Goal: Contribute content: Contribute content

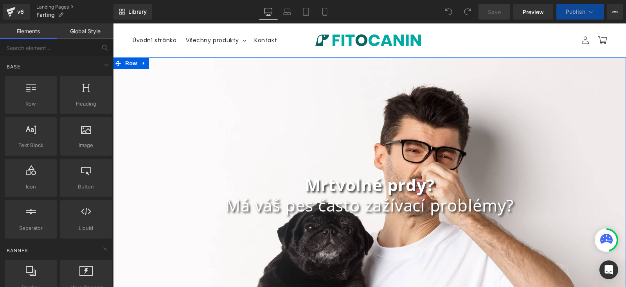
click at [158, 97] on div "Mrtvolné prdy? Má váš pes často zažívací problémy? Heading Row" at bounding box center [369, 194] width 513 height 275
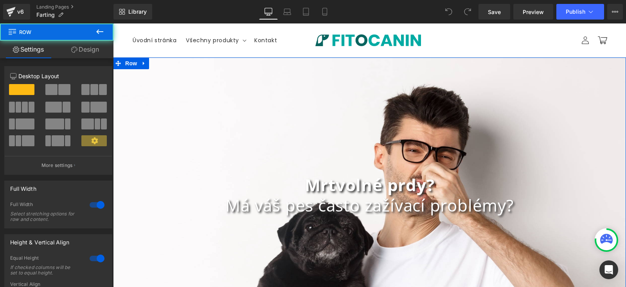
click at [88, 54] on link "Design" at bounding box center [85, 50] width 57 height 18
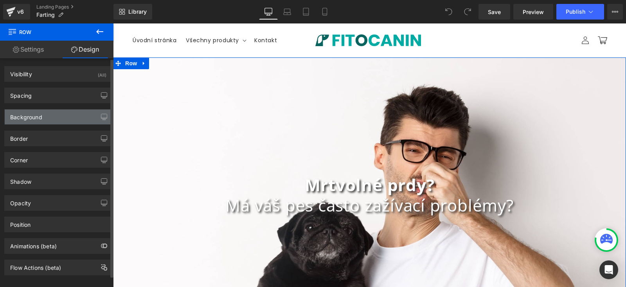
click at [63, 116] on div "Background" at bounding box center [58, 116] width 107 height 15
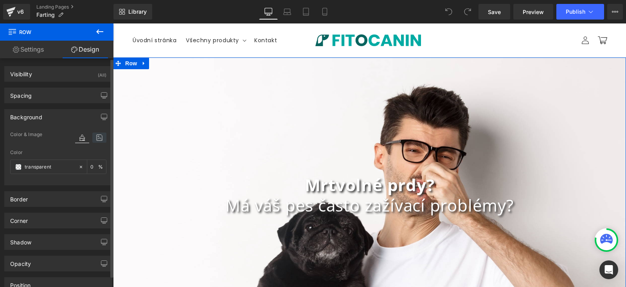
click at [95, 139] on icon at bounding box center [99, 138] width 14 height 10
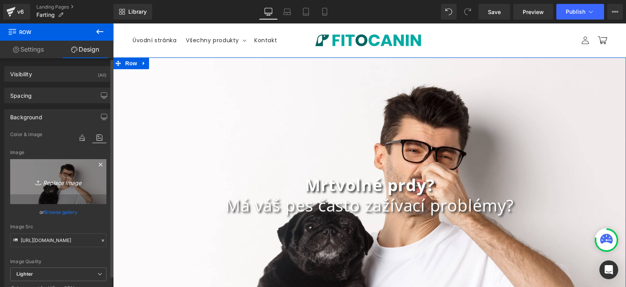
click at [59, 181] on icon "Replace Image" at bounding box center [58, 182] width 63 height 10
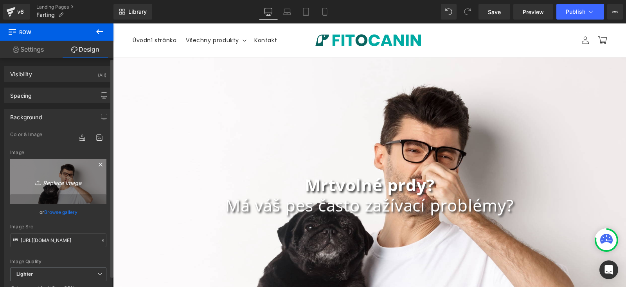
type input "C:\fakepath\za laptop?.jpg"
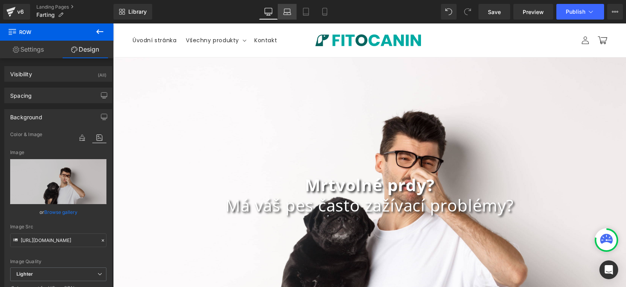
click at [288, 14] on icon at bounding box center [286, 14] width 7 height 2
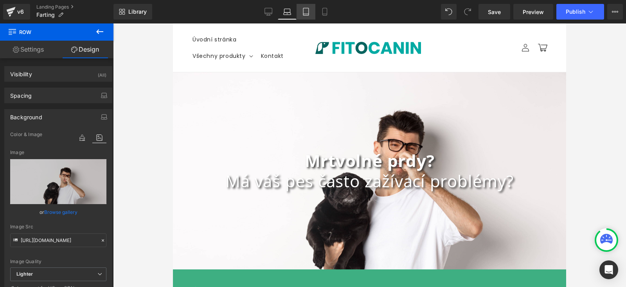
click at [306, 13] on icon at bounding box center [306, 12] width 8 height 8
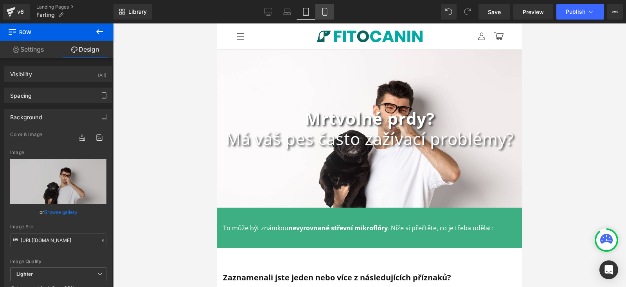
click at [328, 8] on icon at bounding box center [325, 12] width 8 height 8
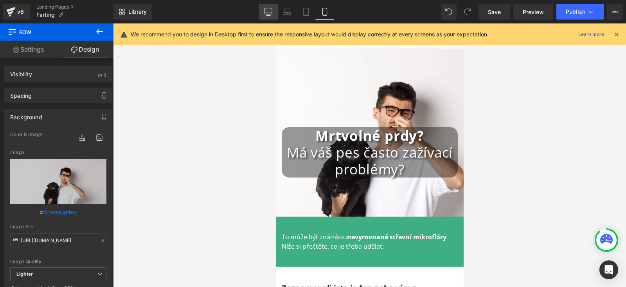
click at [269, 8] on icon at bounding box center [268, 11] width 7 height 6
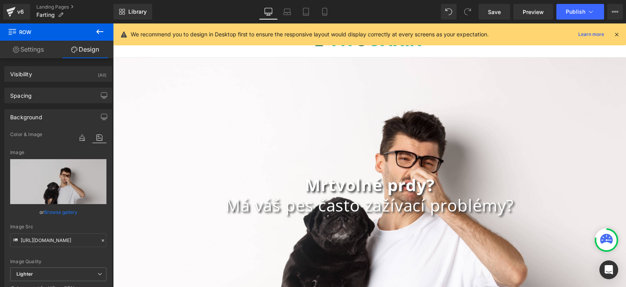
scroll to position [8, 0]
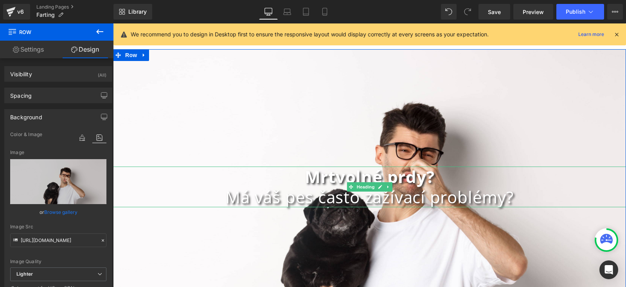
click at [375, 178] on b "Mrtvolné prdy?" at bounding box center [370, 176] width 130 height 22
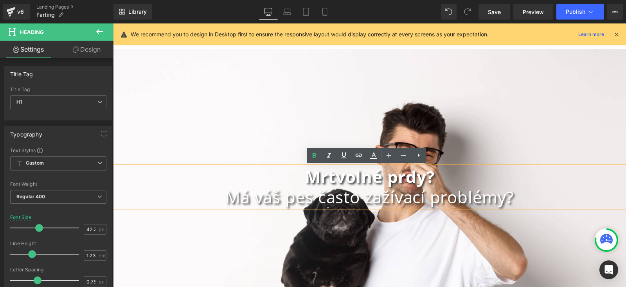
click at [209, 104] on div "Mrtvolné prdy? Má váš pes často zažívací problémy? Heading Row" at bounding box center [369, 186] width 513 height 275
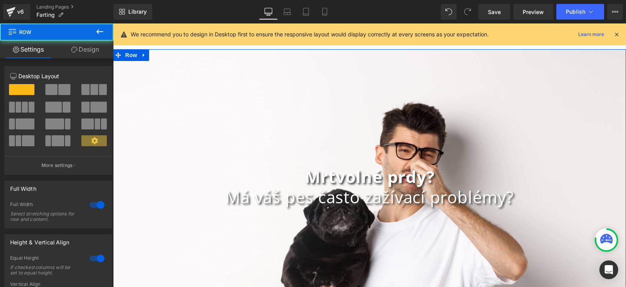
click at [83, 49] on link "Design" at bounding box center [85, 50] width 57 height 18
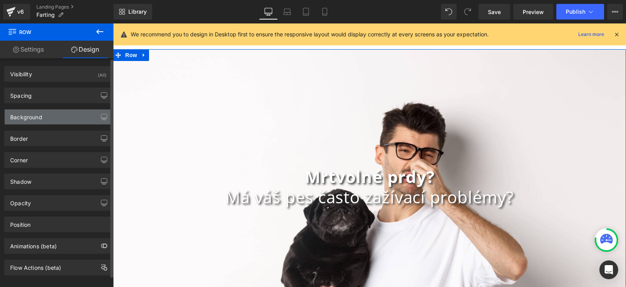
click at [39, 114] on div "Background" at bounding box center [26, 114] width 32 height 11
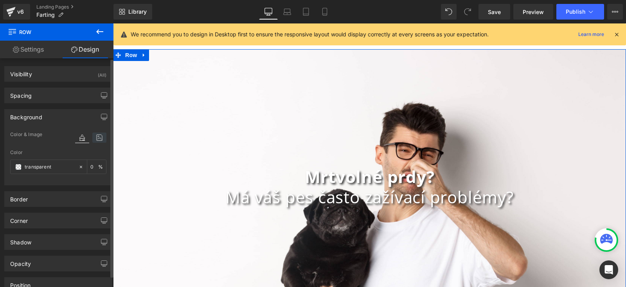
click at [98, 137] on icon at bounding box center [99, 138] width 14 height 10
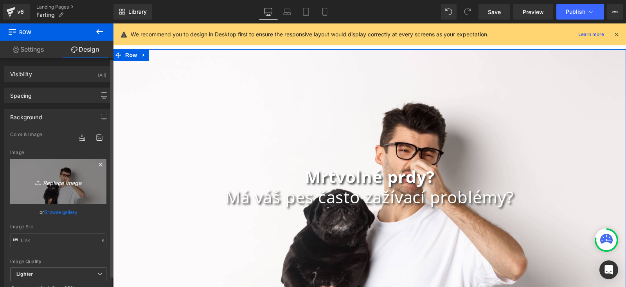
click at [64, 182] on icon "Replace Image" at bounding box center [58, 182] width 63 height 10
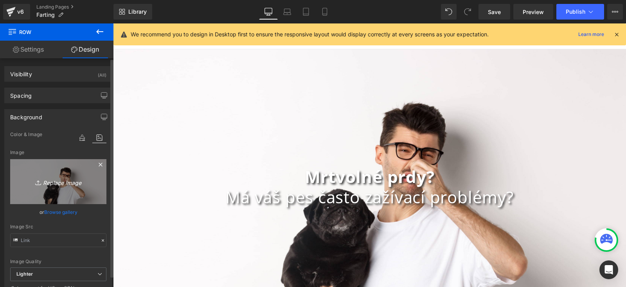
type input "C:\fakepath\shutterstock_2172130731 (1).jpg"
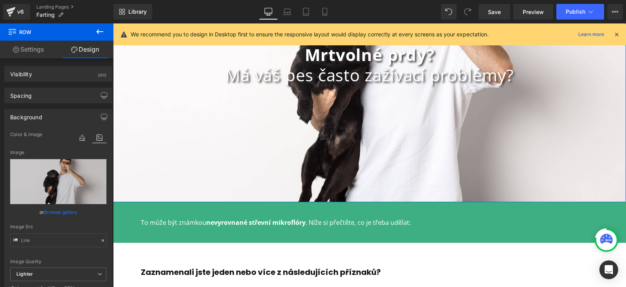
scroll to position [130, 0]
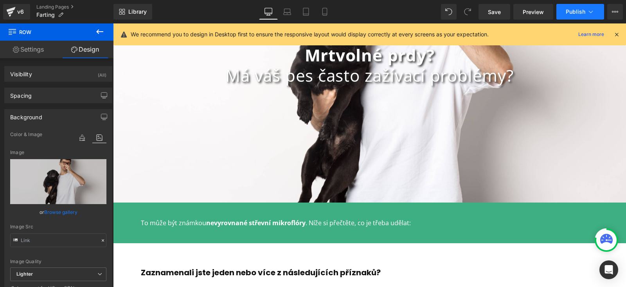
click at [571, 11] on span "Publish" at bounding box center [575, 12] width 20 height 6
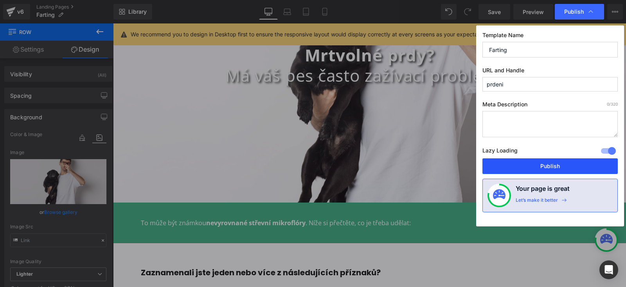
click at [551, 163] on button "Publish" at bounding box center [549, 166] width 135 height 16
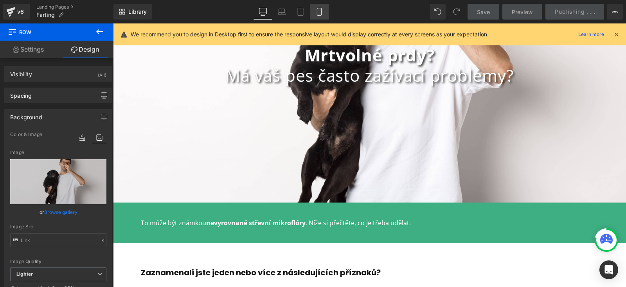
click at [315, 9] on icon at bounding box center [319, 12] width 8 height 8
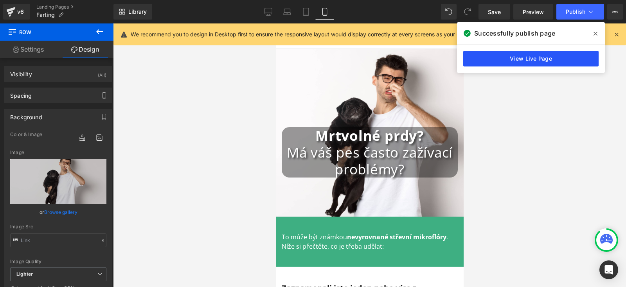
click at [534, 59] on link "View Live Page" at bounding box center [530, 59] width 135 height 16
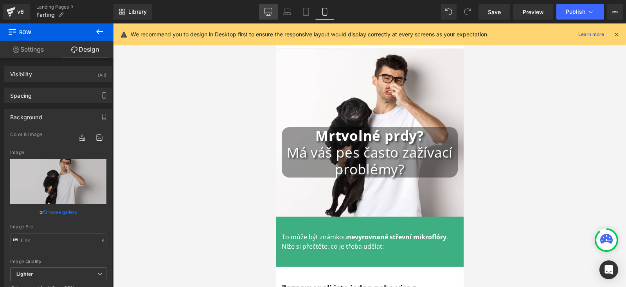
click at [271, 5] on link "Desktop" at bounding box center [268, 12] width 19 height 16
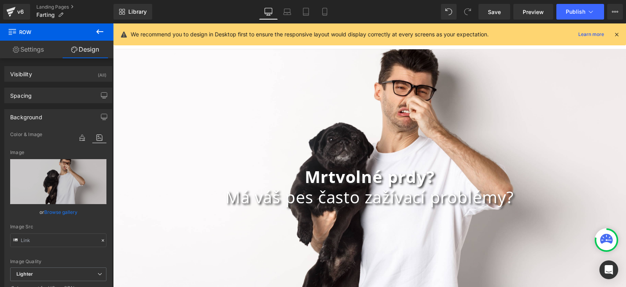
scroll to position [8, 0]
click at [129, 51] on span "Row" at bounding box center [131, 54] width 13 height 9
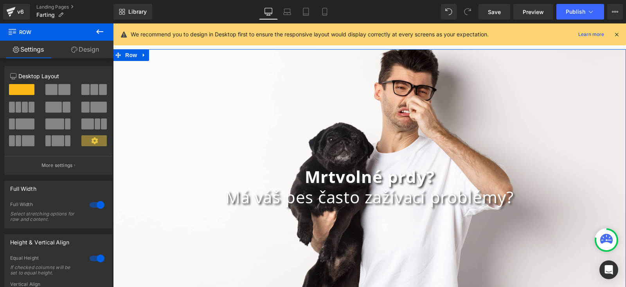
click at [82, 50] on link "Design" at bounding box center [85, 50] width 57 height 18
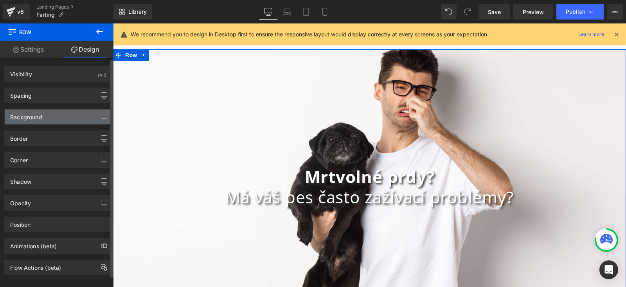
click at [53, 113] on div "Background" at bounding box center [58, 116] width 107 height 15
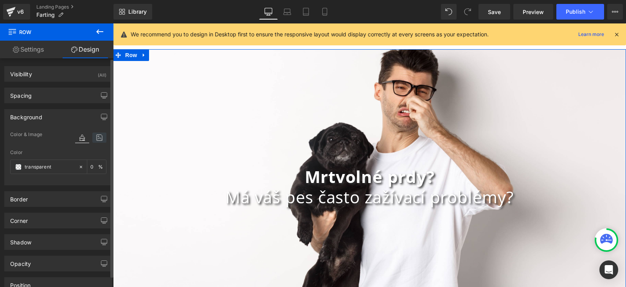
click at [95, 133] on icon at bounding box center [99, 138] width 14 height 10
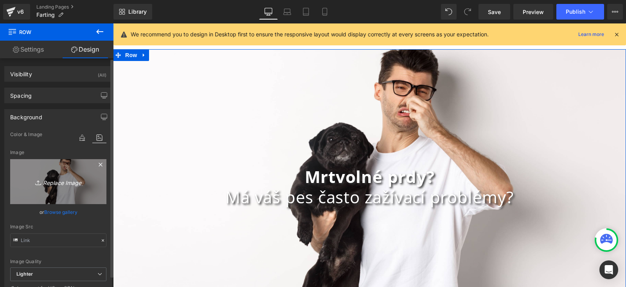
click at [58, 183] on icon "Replace Image" at bounding box center [58, 182] width 63 height 10
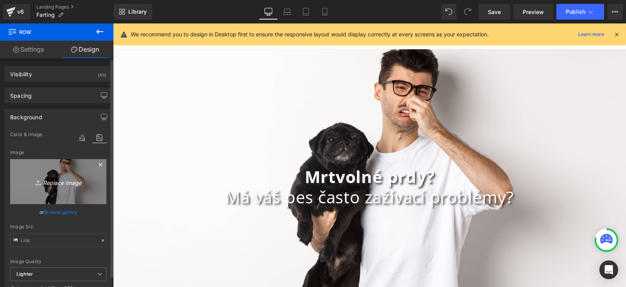
type input "C:\fakepath\slab_zadah.jpg"
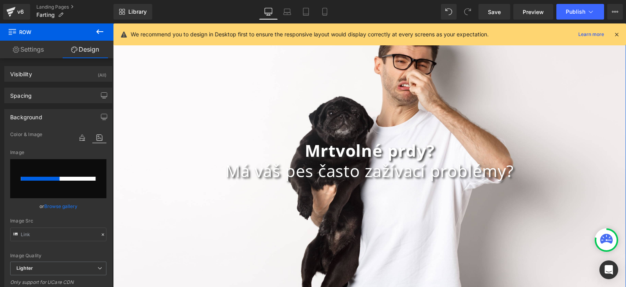
scroll to position [0, 0]
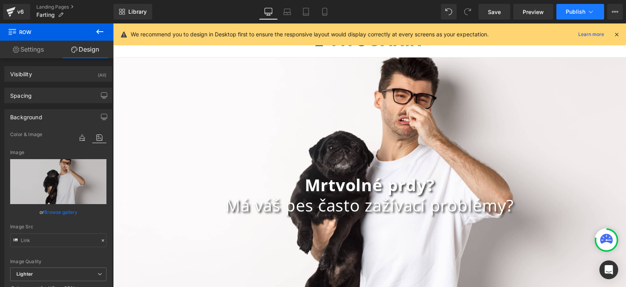
click at [579, 9] on span "Publish" at bounding box center [575, 12] width 20 height 6
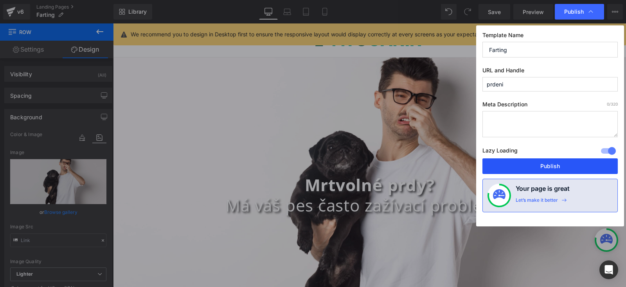
click at [532, 162] on button "Publish" at bounding box center [549, 166] width 135 height 16
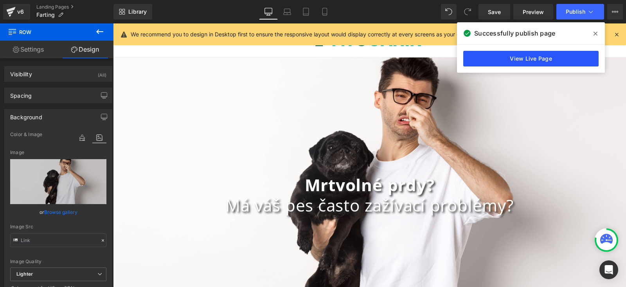
click at [538, 60] on link "View Live Page" at bounding box center [530, 59] width 135 height 16
